Goal: Transaction & Acquisition: Obtain resource

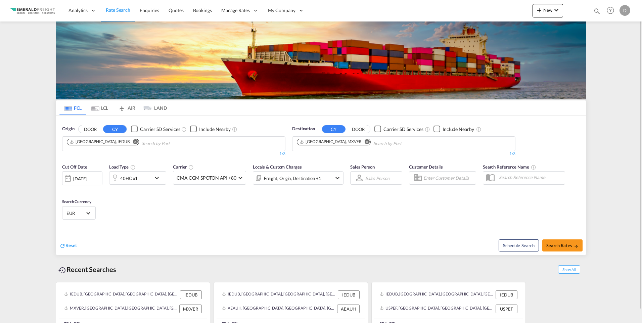
click at [365, 141] on md-icon "Remove" at bounding box center [367, 141] width 5 height 5
click at [342, 141] on input "Chips input." at bounding box center [329, 143] width 64 height 11
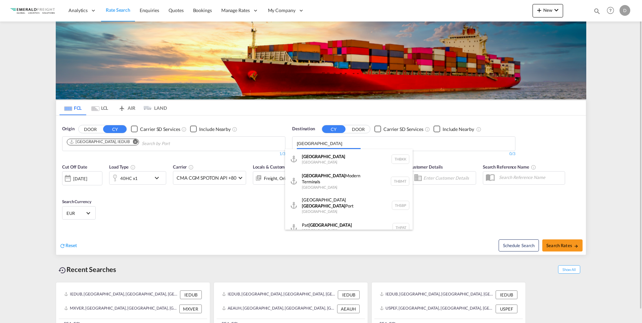
click at [316, 142] on body "Analytics Reports Dashboard Rate Search Enquiries Quotes Bookings" at bounding box center [321, 161] width 642 height 323
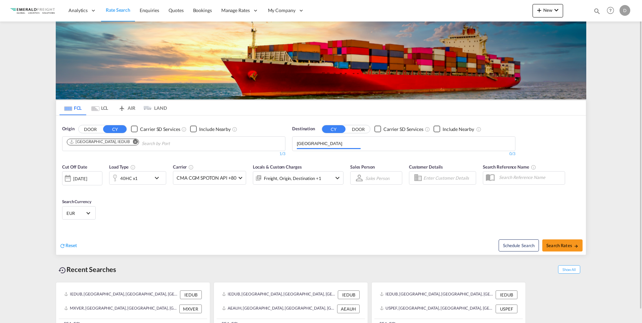
click at [316, 142] on input "bangkok" at bounding box center [329, 143] width 64 height 11
paste input "Sahathai"
type input "Sahathai"
click at [313, 157] on div "Sahathai Coastal Seaport Thailand THSCS" at bounding box center [349, 159] width 128 height 20
click at [156, 177] on md-icon "icon-chevron-down" at bounding box center [158, 178] width 11 height 8
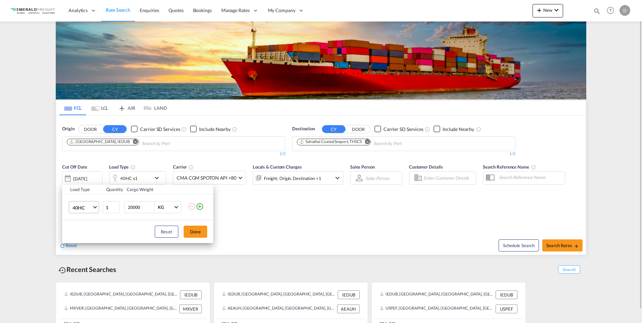
click at [94, 207] on span "Choose: \a40HC" at bounding box center [95, 207] width 4 height 4
click at [84, 170] on md-option "20RE" at bounding box center [90, 173] width 46 height 16
click at [195, 232] on button "Done" at bounding box center [196, 232] width 24 height 12
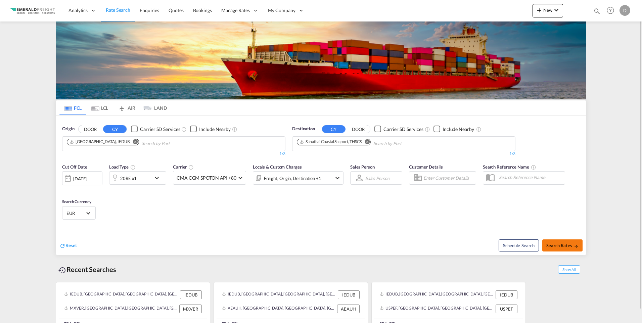
click at [564, 242] on button "Search Rates" at bounding box center [563, 246] width 40 height 12
type input "IEDUB to THSCS / 9 Sep 2025"
